Goal: Task Accomplishment & Management: Use online tool/utility

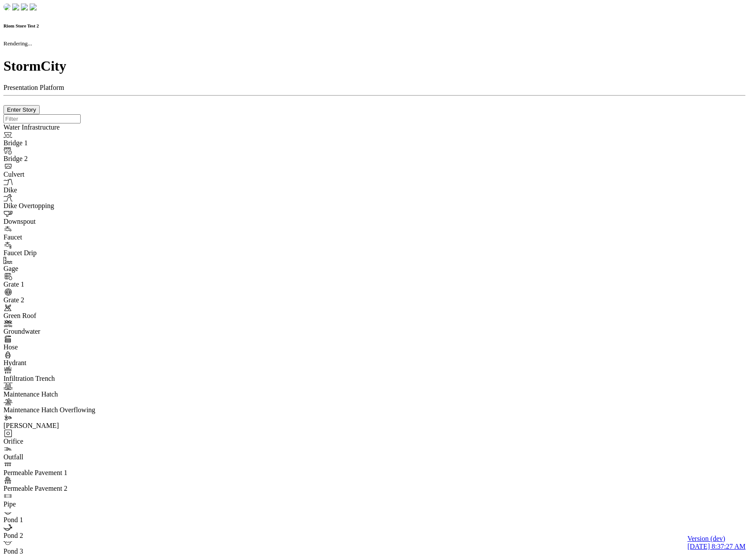
checkbox input "true"
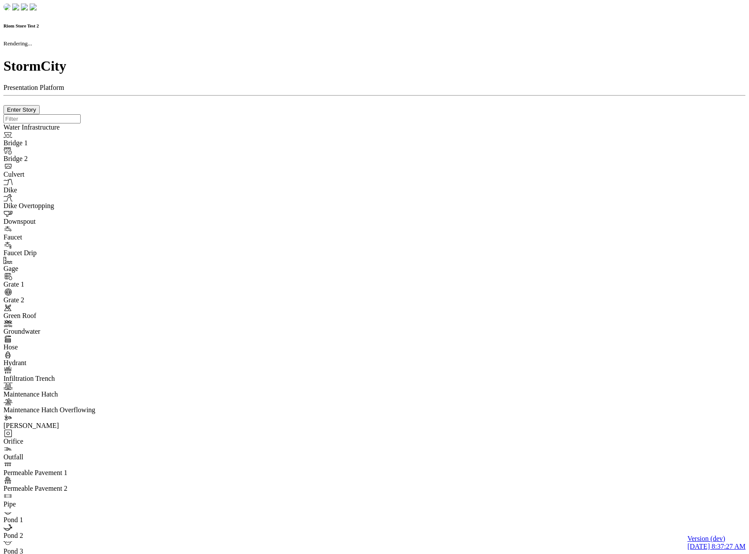
type input "0m"
type textarea "Depth = 0"
checkbox input "true"
select select "CIRCLE"
type input "7"
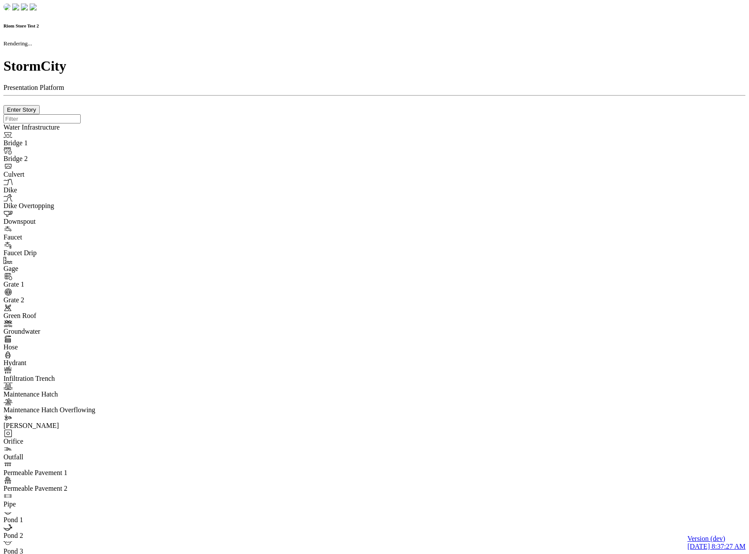
checkbox input "true"
type input "0"
type textarea "<i class="far fa-building"></i>"
select select "None"
type input "7"
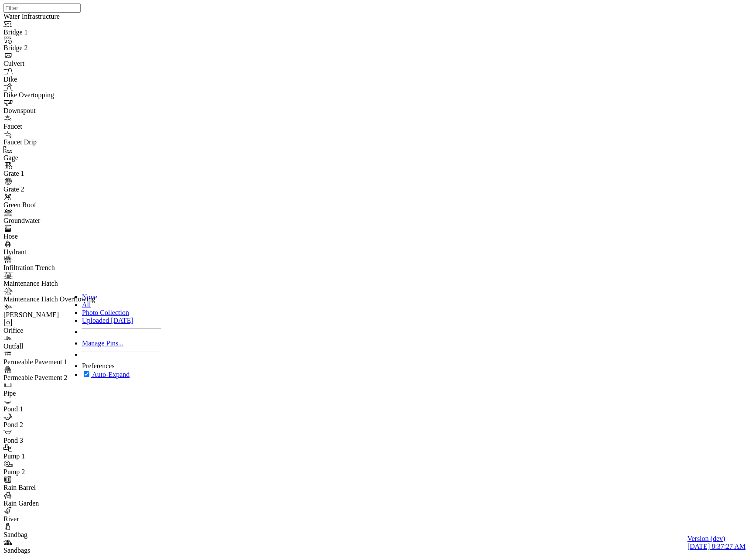
click at [95, 347] on span "Manage Pins..." at bounding box center [102, 342] width 41 height 7
click at [417, 224] on div "JC JC JC DO JC JC JC JC JC JC JC" at bounding box center [377, 265] width 749 height 531
drag, startPoint x: 265, startPoint y: 39, endPoint x: 268, endPoint y: 48, distance: 9.4
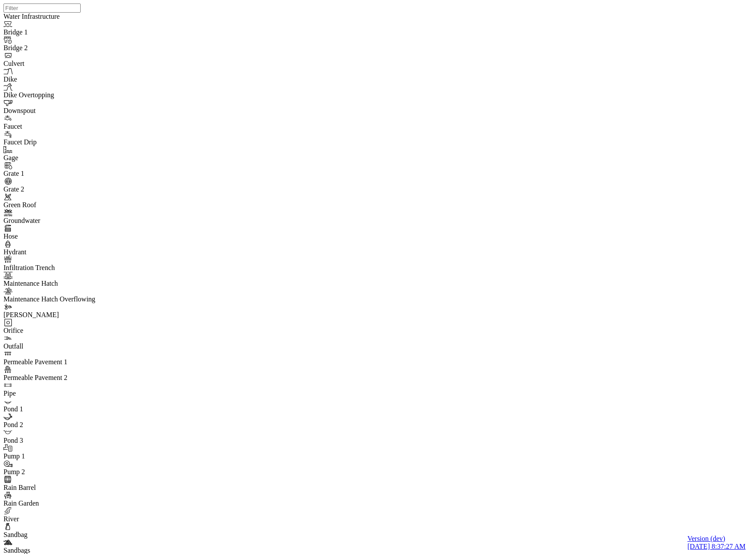
click at [368, 295] on div "JC JC JC DO JC JC JC JC JC JC JC" at bounding box center [377, 265] width 749 height 531
click at [398, 364] on div "JC JC JC DO JC JC JC JC JC JC JC" at bounding box center [377, 265] width 749 height 531
click at [464, 315] on div "JC JC JC DO JC JC JC JC JC JC JC" at bounding box center [377, 265] width 749 height 531
click at [325, 182] on div "JC JC JC DO JC JC JC JC JC JC JC" at bounding box center [377, 265] width 749 height 531
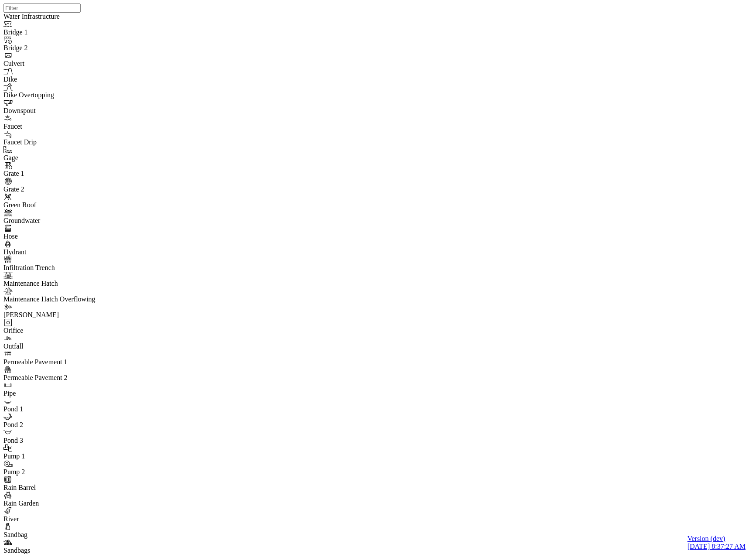
click at [351, 228] on div "JC JC JC DO JC JC JC JC JC JC JC" at bounding box center [377, 265] width 749 height 531
click at [459, 227] on div "JC JC JC DO JC JC JC JC JC JC JC" at bounding box center [377, 265] width 749 height 531
click at [470, 180] on div "JC JC JC DO JC JC JC JC JC JC JC" at bounding box center [377, 265] width 749 height 531
drag, startPoint x: 735, startPoint y: 44, endPoint x: 727, endPoint y: 48, distance: 8.4
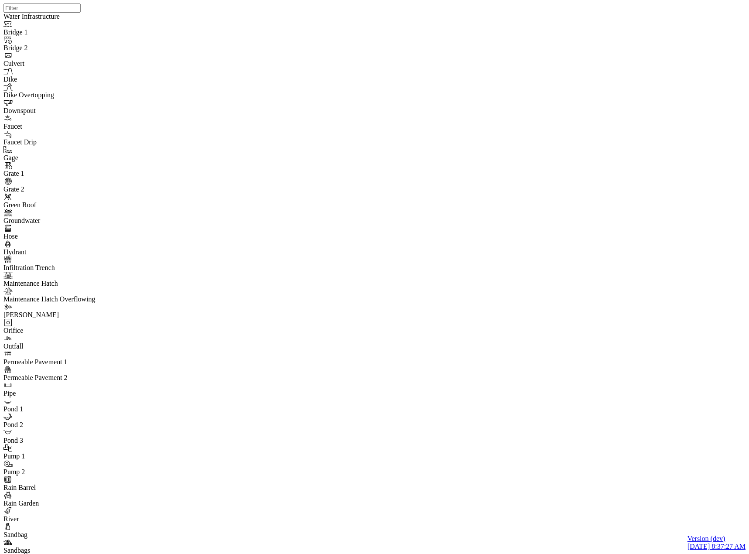
click at [91, 347] on link "Manage Pins..." at bounding box center [121, 343] width 79 height 8
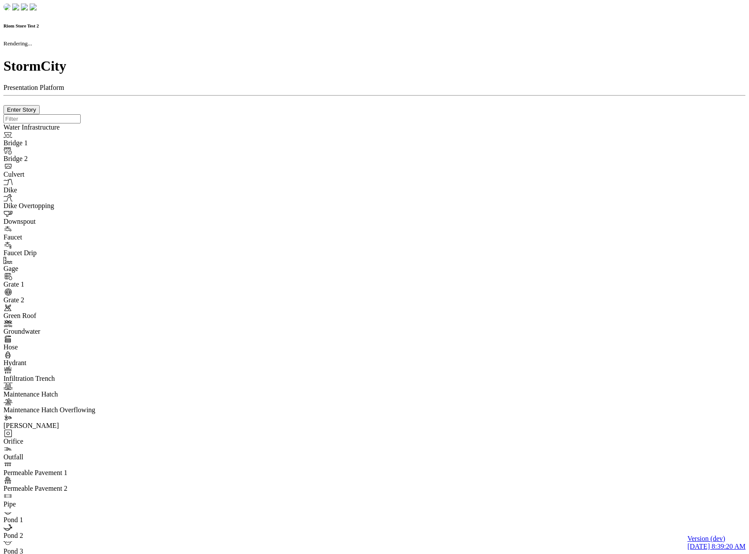
checkbox input "true"
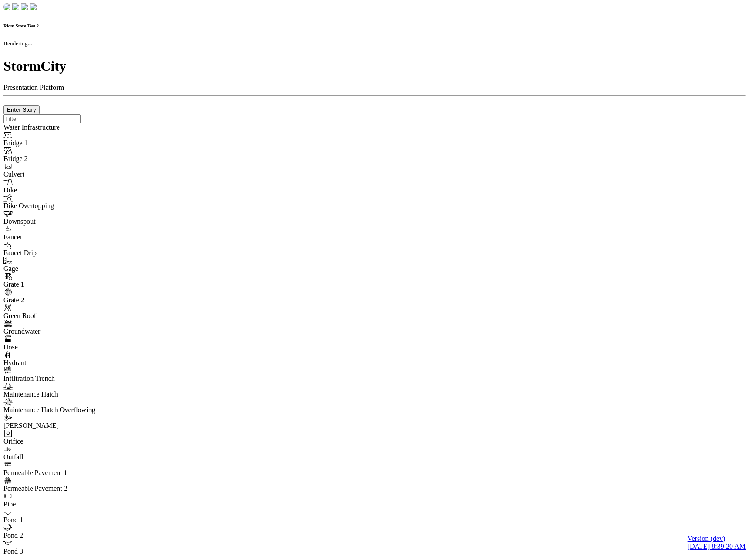
type input "0m"
type textarea "Depth = 0"
checkbox input "true"
select select "CIRCLE"
type input "7"
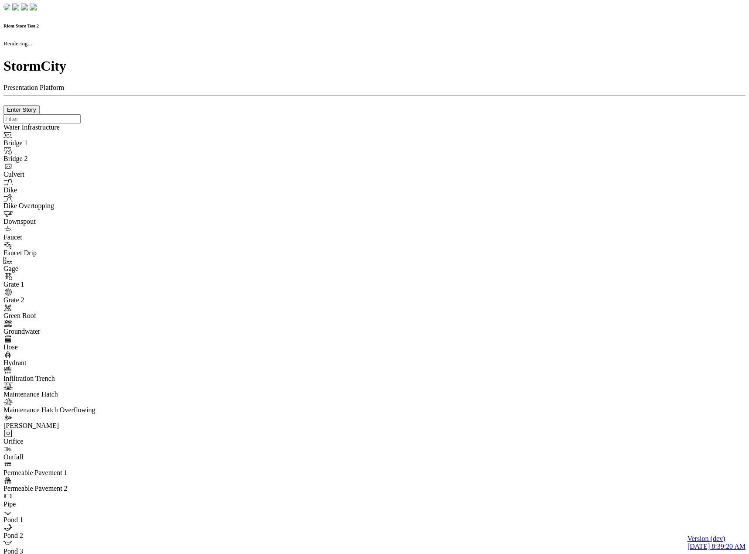
checkbox input "true"
type input "0"
type textarea "<i class="far fa-building"></i>"
type input "7"
select select "None"
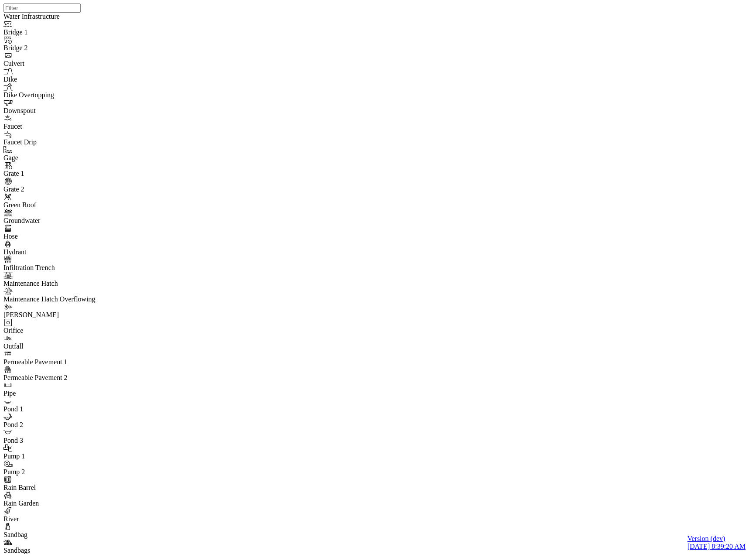
checkbox input "false"
drag, startPoint x: 127, startPoint y: 457, endPoint x: 136, endPoint y: 417, distance: 41.5
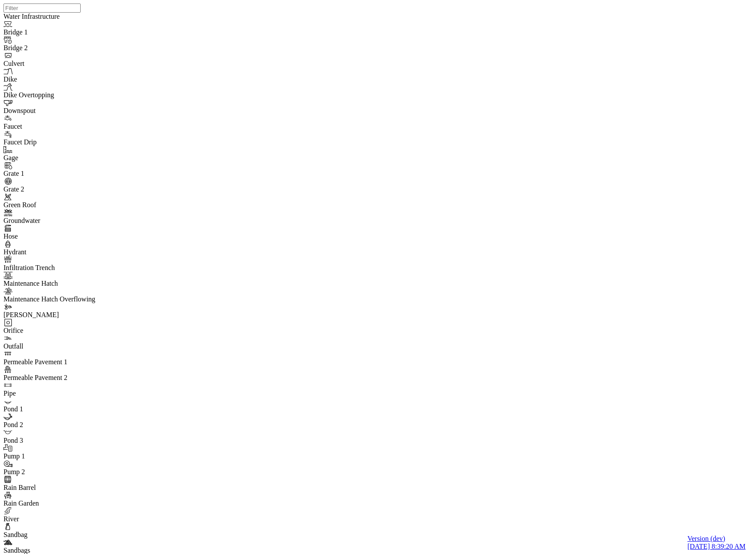
drag, startPoint x: 121, startPoint y: 446, endPoint x: 128, endPoint y: 474, distance: 29.3
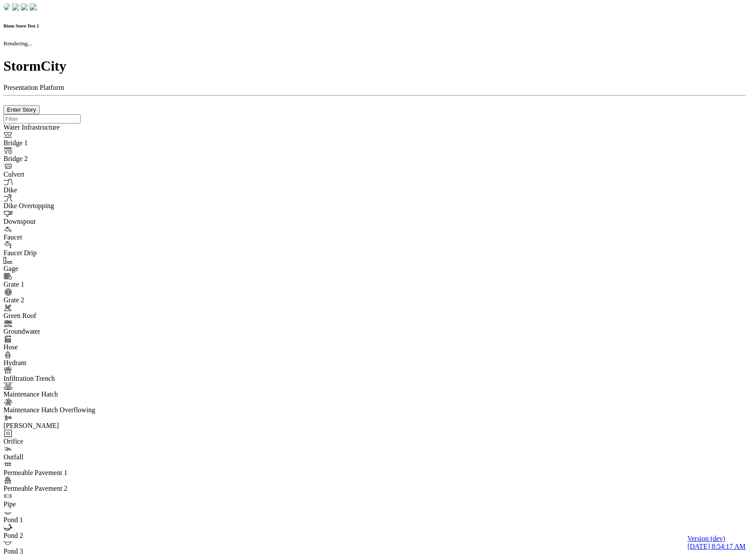
checkbox input "true"
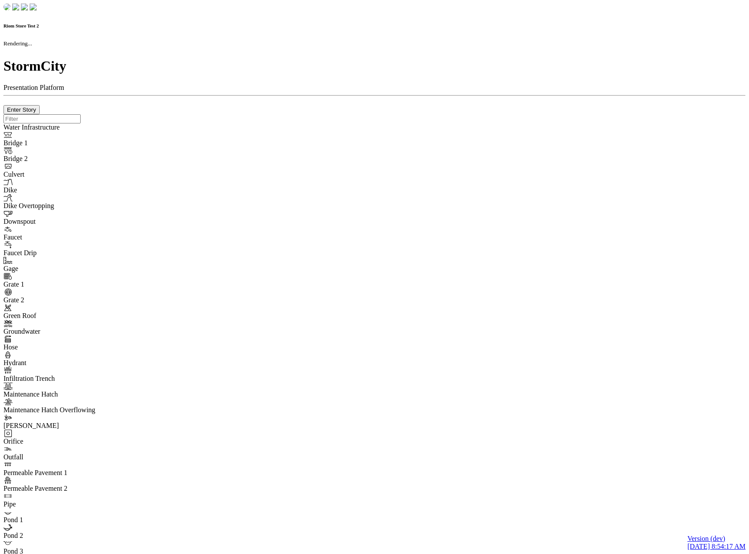
type input "0m"
type textarea "Depth = 0"
checkbox input "true"
select select "CIRCLE"
type input "7"
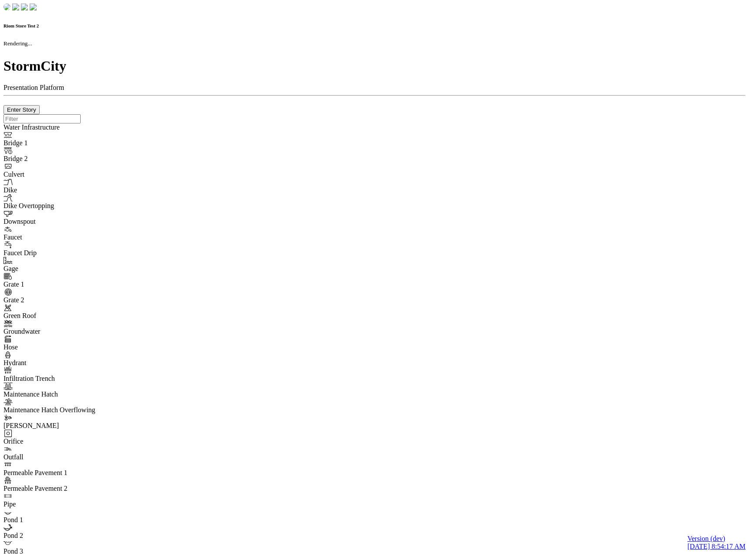
checkbox input "true"
type input "0"
type textarea "<i class="far fa-building"></i>"
select select "None"
type input "7"
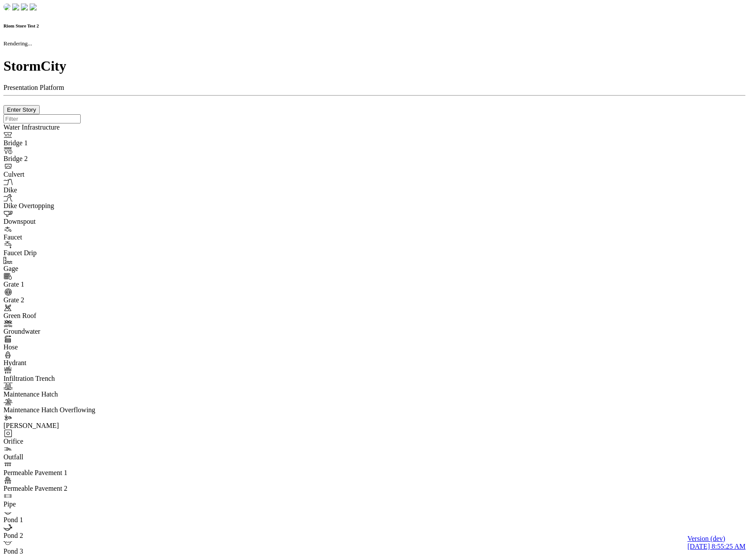
checkbox input "true"
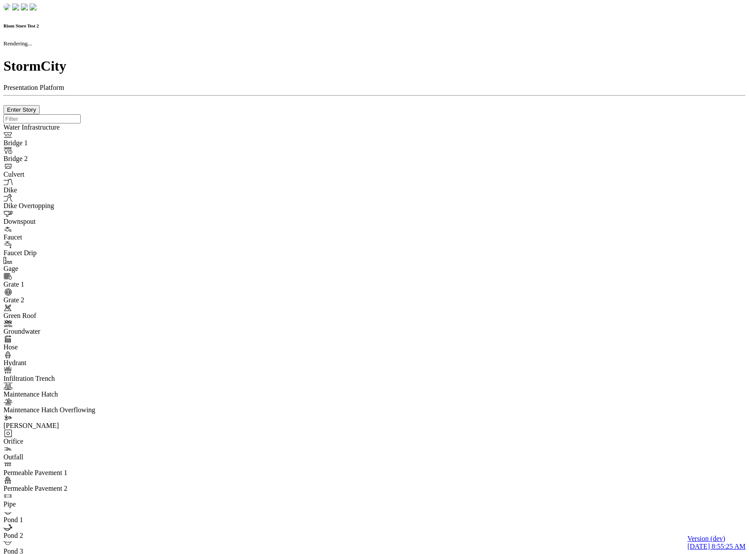
type input "0m"
type textarea "Depth = 0"
checkbox input "true"
select select "CIRCLE"
type input "7"
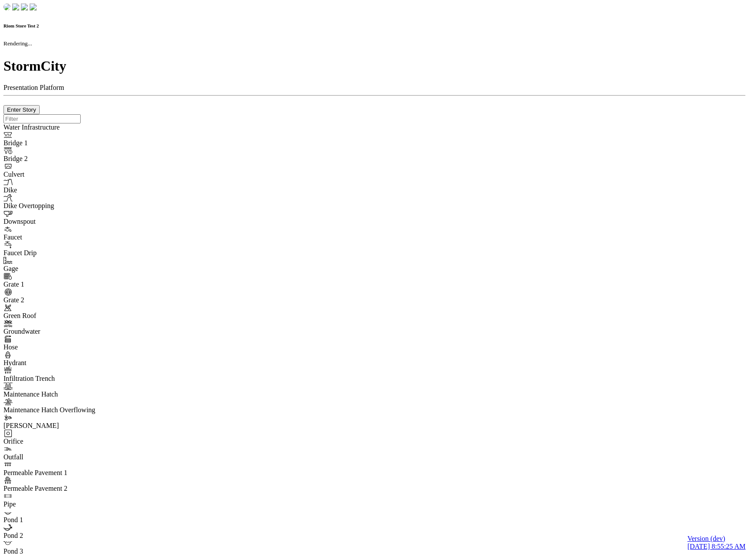
checkbox input "true"
type input "0"
type textarea "<i class="far fa-building"></i>"
type input "7"
select select "None"
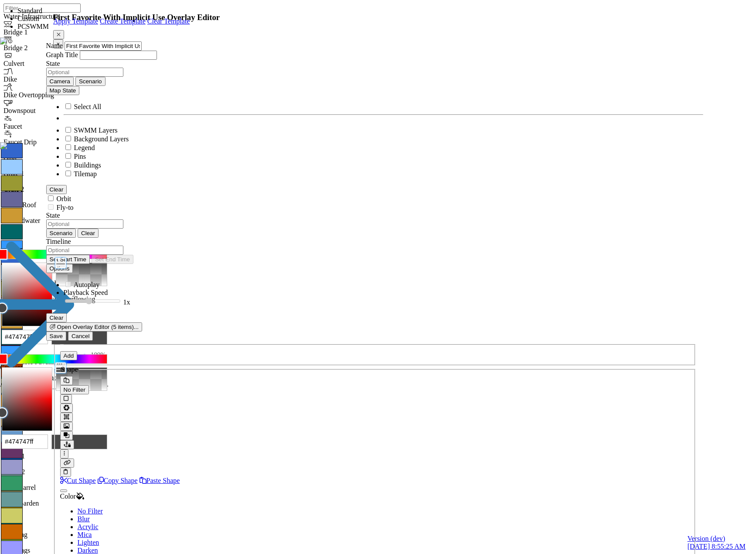
click at [98, 25] on link "Apply Template" at bounding box center [75, 20] width 45 height 7
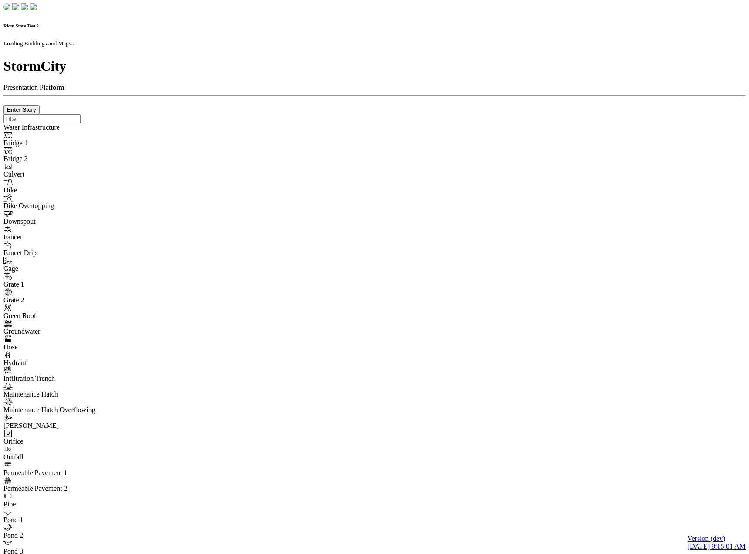
select select "CIRCLE"
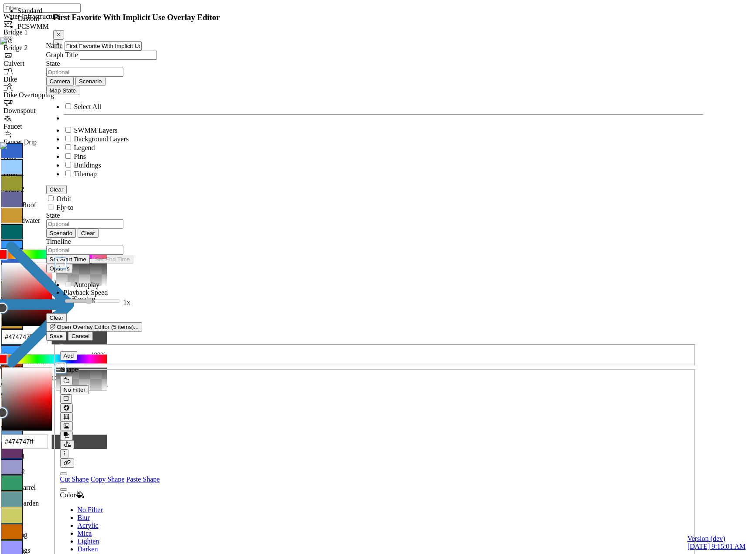
click at [98, 25] on link "Apply Template" at bounding box center [75, 20] width 45 height 7
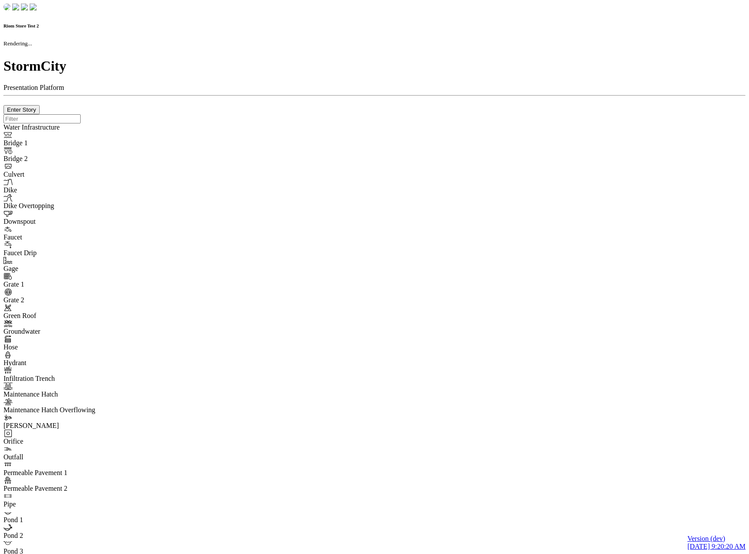
checkbox input "true"
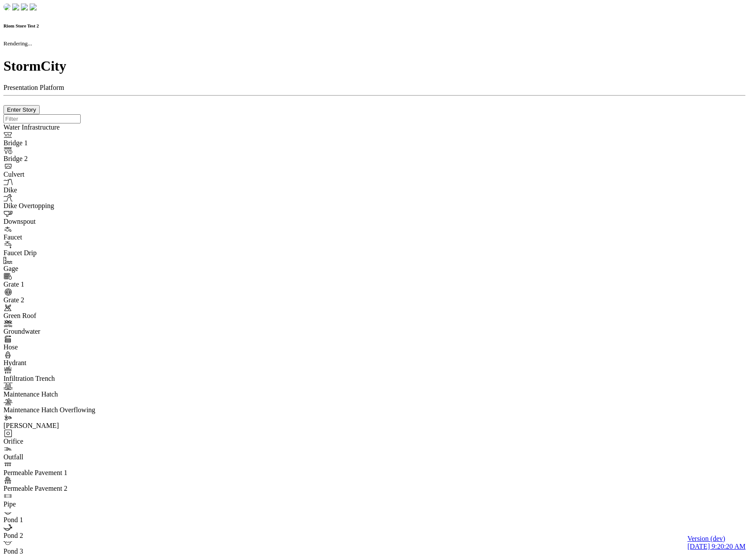
type input "0m"
type textarea "Depth = 0"
checkbox input "true"
select select "CIRCLE"
type input "7"
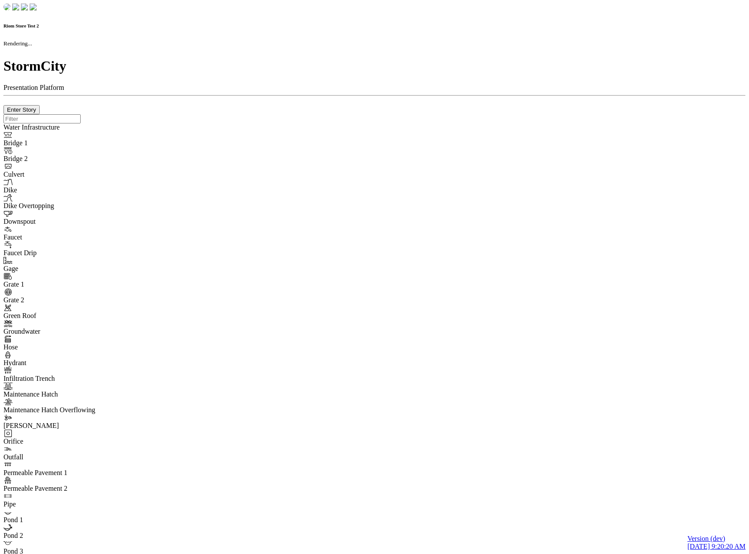
checkbox input "true"
type input "0"
type textarea "<i class="far fa-building"></i>"
type input "7"
select select "None"
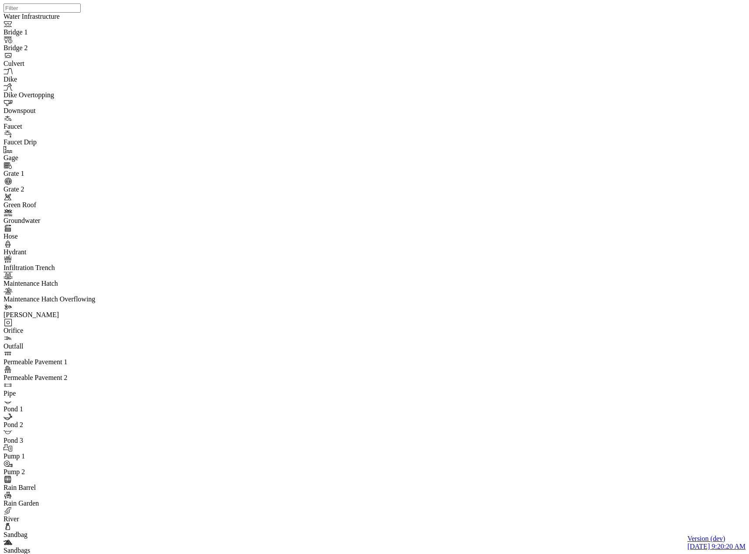
drag, startPoint x: 130, startPoint y: 118, endPoint x: 127, endPoint y: 122, distance: 5.0
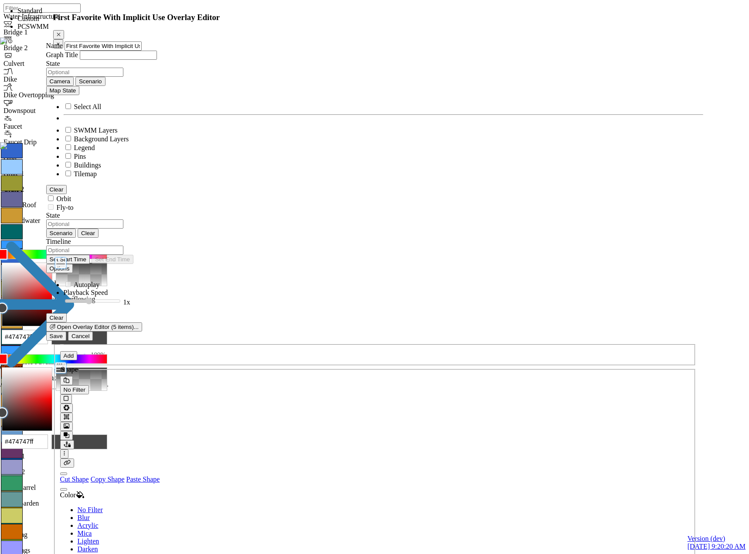
click at [98, 25] on link "Apply Template" at bounding box center [75, 20] width 45 height 7
select select "CIRCLE"
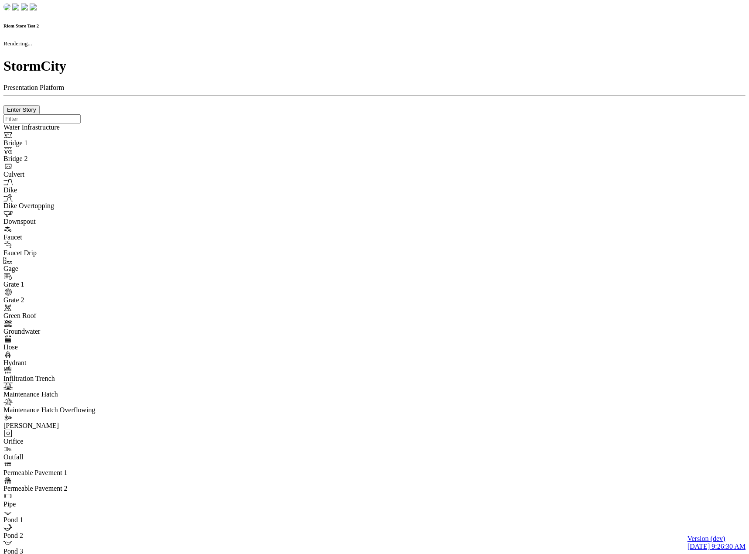
checkbox input "true"
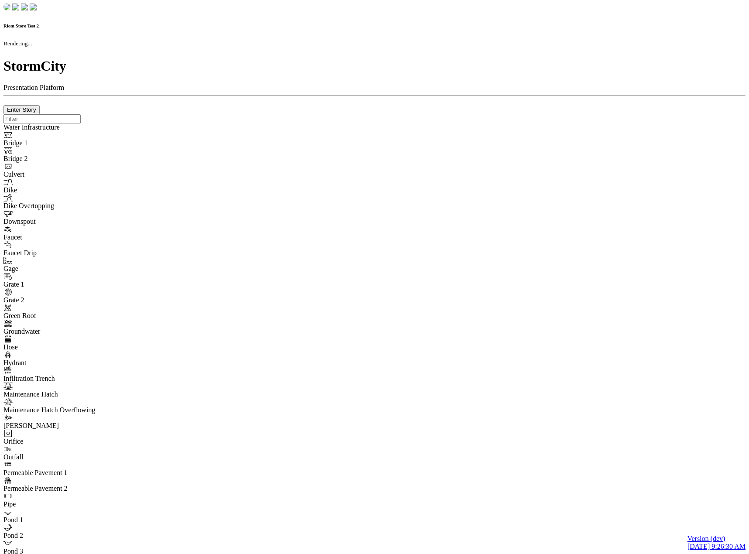
type input "0m"
type textarea "Depth = 0"
checkbox input "true"
select select "CIRCLE"
type input "7"
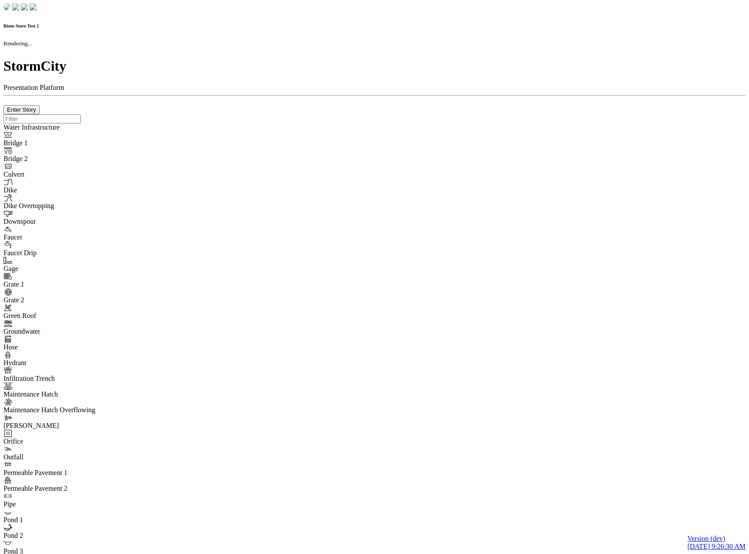
checkbox input "true"
type input "0"
type textarea "<i class="far fa-building"></i>"
select select "None"
type input "7"
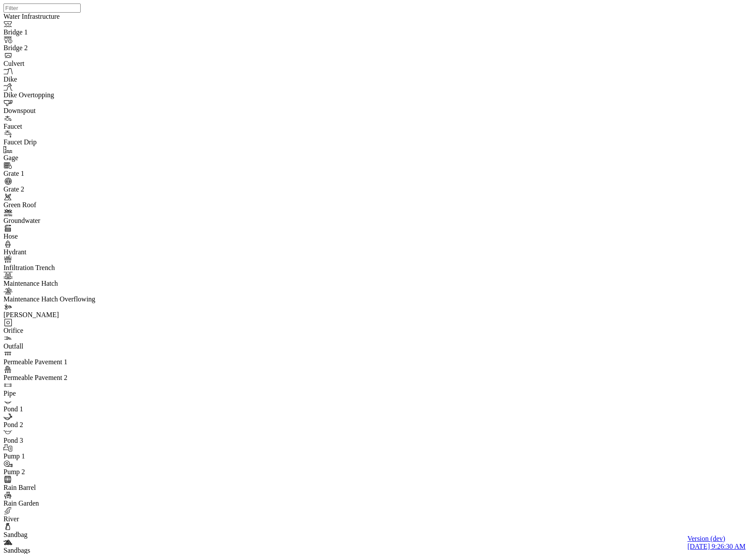
drag, startPoint x: 103, startPoint y: 155, endPoint x: 128, endPoint y: 160, distance: 25.7
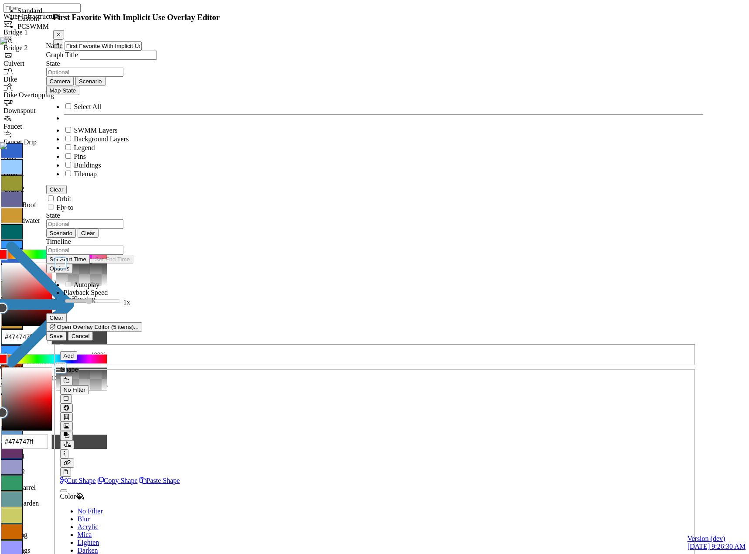
click at [98, 25] on link "Apply Template" at bounding box center [75, 20] width 45 height 7
select select "CIRCLE"
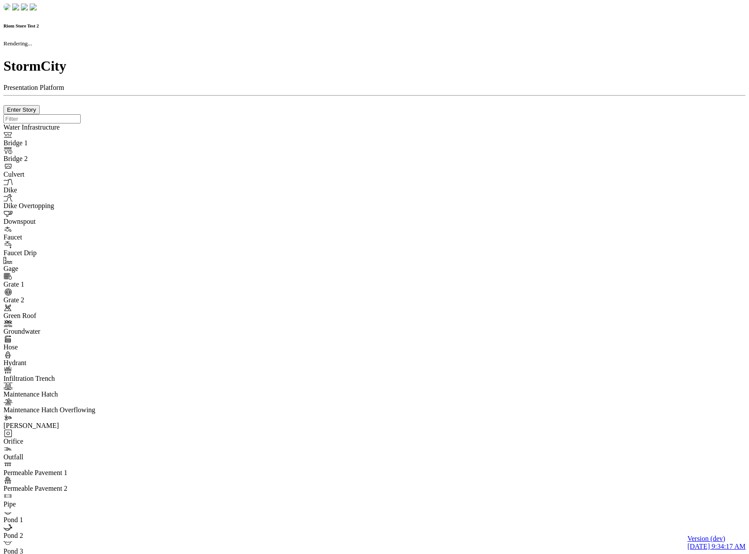
checkbox input "true"
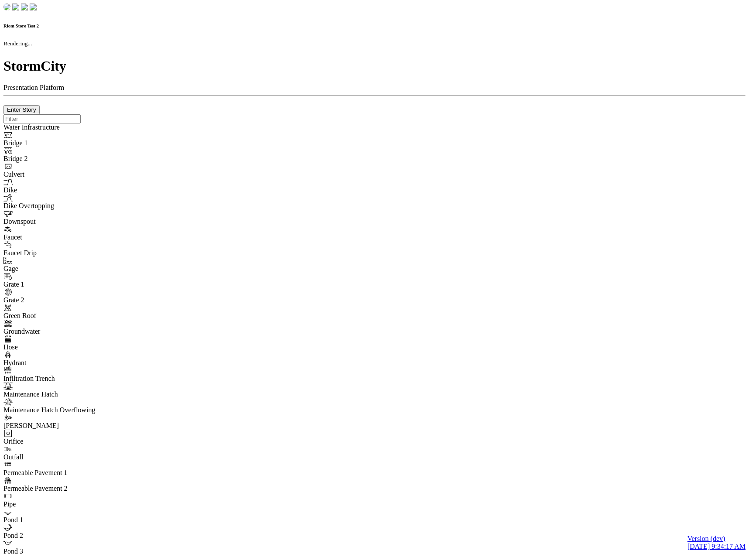
type input "0m"
type textarea "Depth = 0"
checkbox input "true"
select select "CIRCLE"
type input "7"
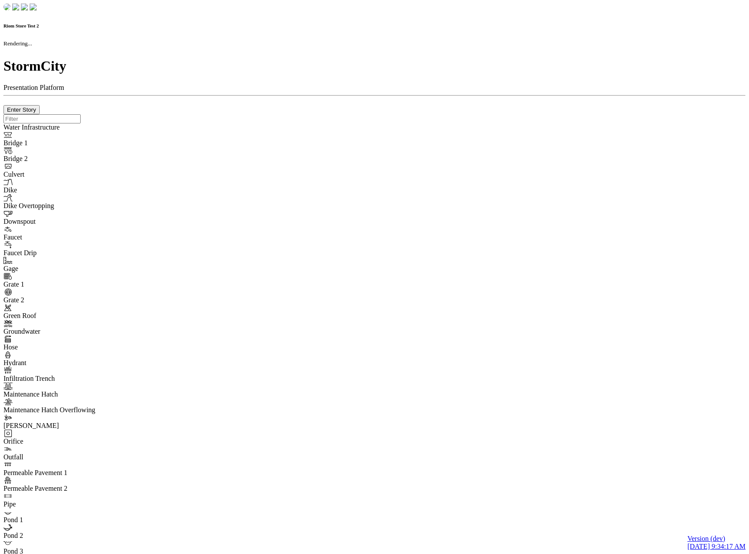
checkbox input "true"
type input "0"
select select "None"
type textarea "<i class="far fa-building"></i>"
type input "7"
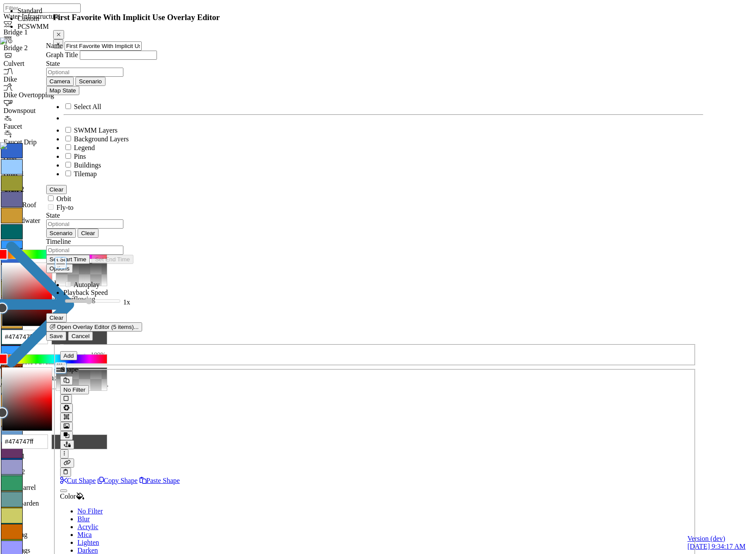
click at [98, 25] on link "Apply Template" at bounding box center [75, 20] width 45 height 7
select select "CIRCLE"
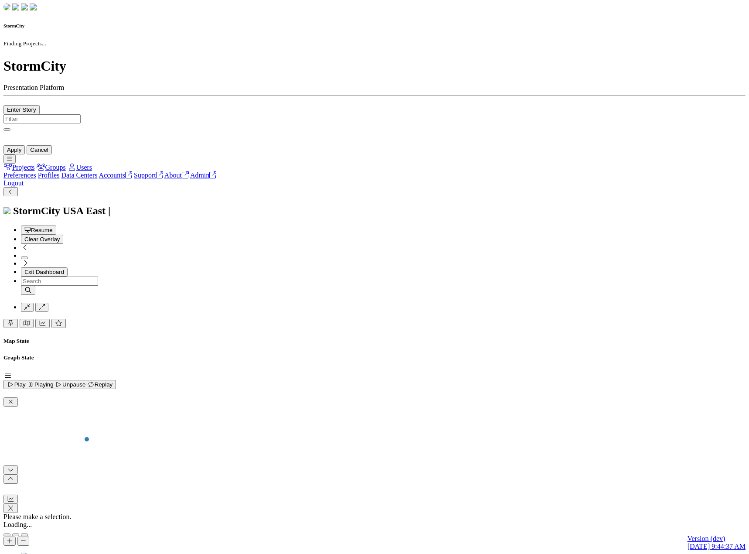
click at [135, 114] on div at bounding box center [374, 114] width 742 height 0
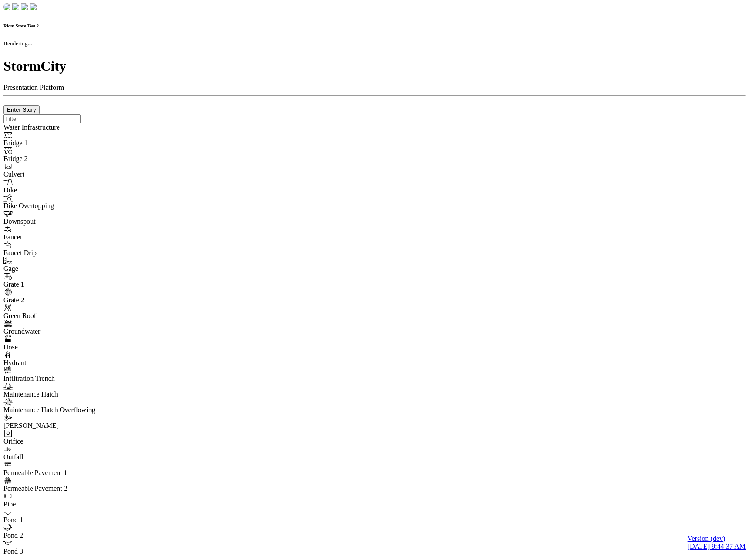
checkbox input "true"
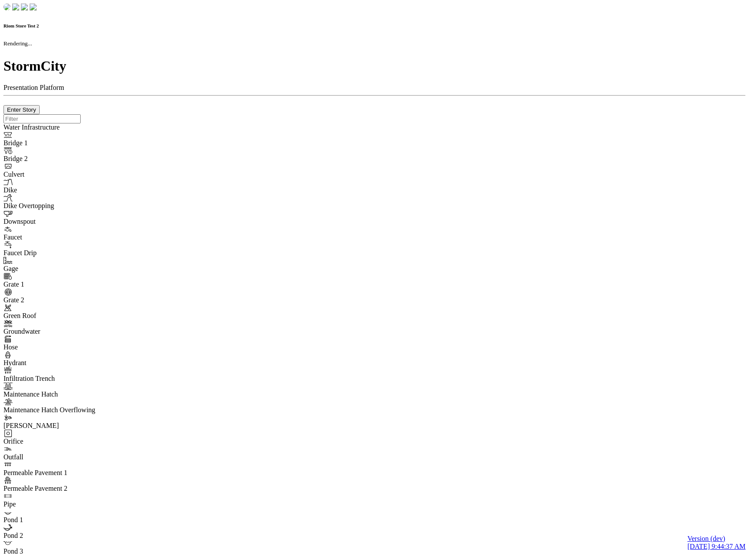
type input "0m"
type textarea "Depth = 0"
checkbox input "true"
select select "CIRCLE"
type input "7"
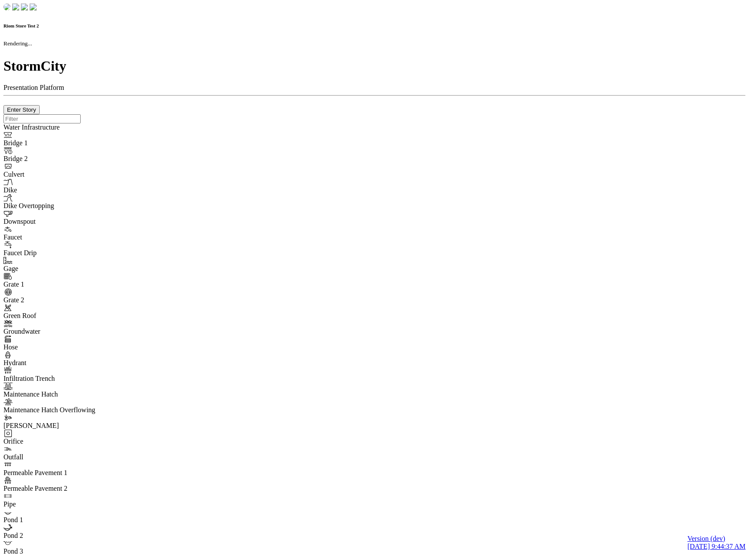
checkbox input "true"
type input "0"
type textarea "<i class="far fa-building"></i>"
select select "None"
type input "7"
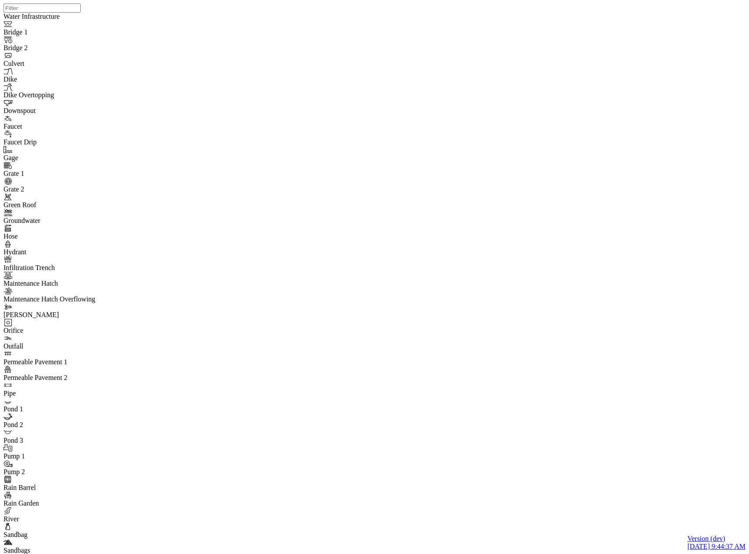
drag, startPoint x: 101, startPoint y: 148, endPoint x: 194, endPoint y: 173, distance: 96.7
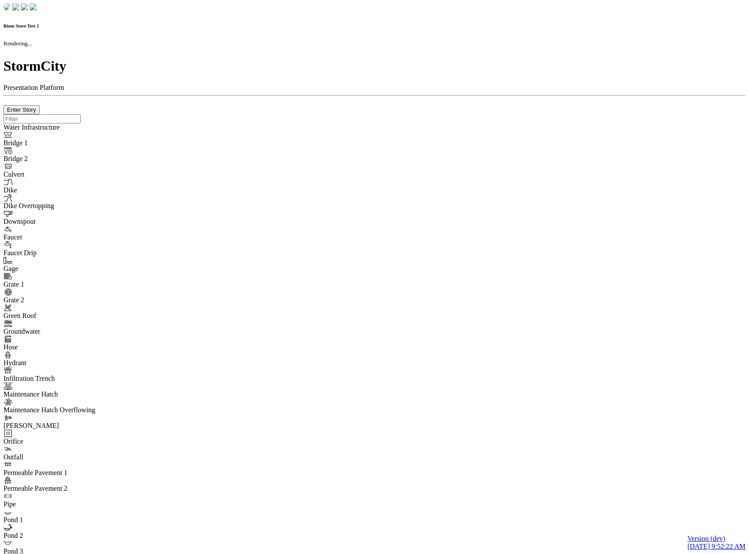
checkbox input "true"
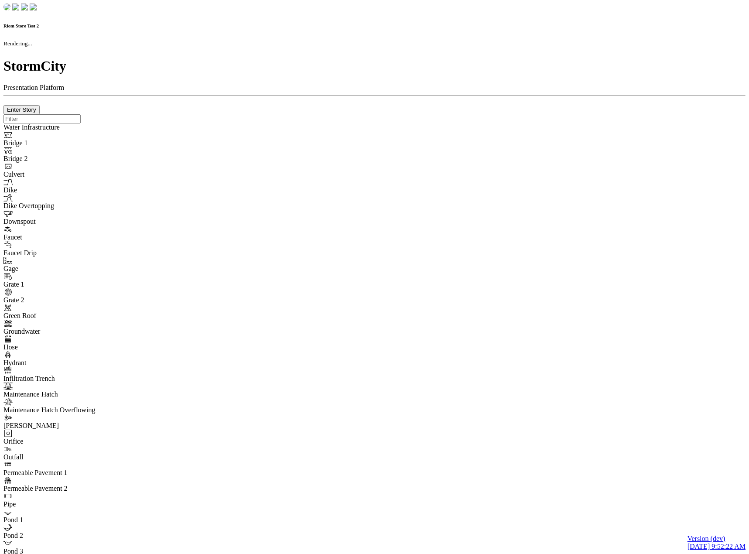
type input "0m"
type textarea "Depth = 0"
checkbox input "true"
select select "CIRCLE"
type input "7"
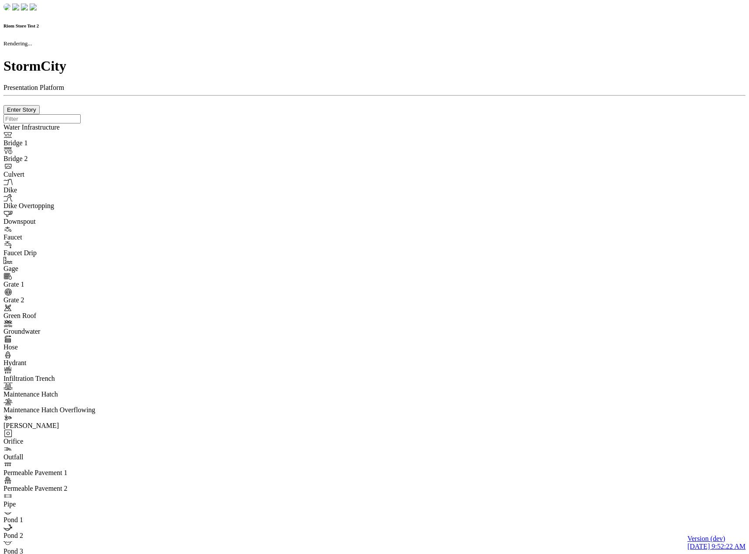
checkbox input "true"
type input "0"
select select "None"
type textarea "<i class="far fa-building"></i>"
type input "7"
